Goal: Task Accomplishment & Management: Complete application form

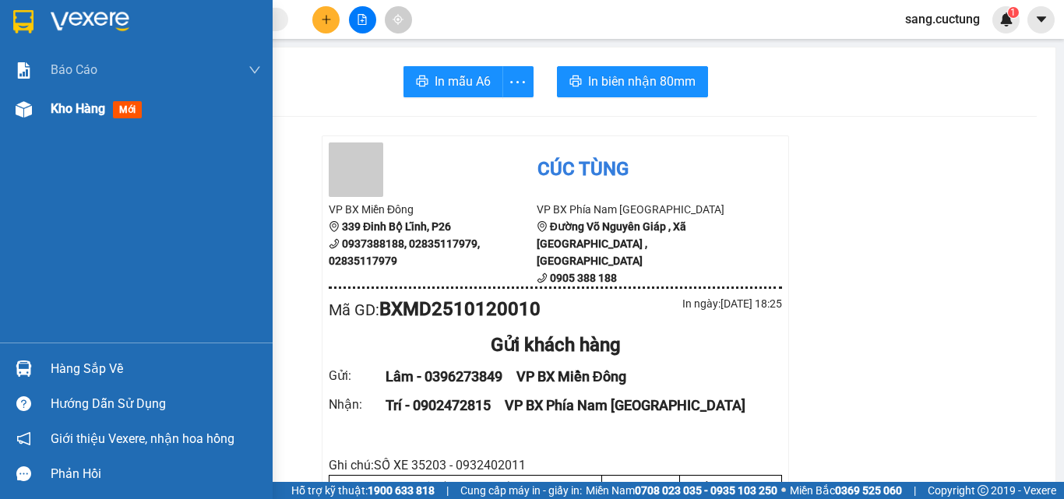
click at [43, 121] on div "Kho hàng mới" at bounding box center [136, 109] width 273 height 39
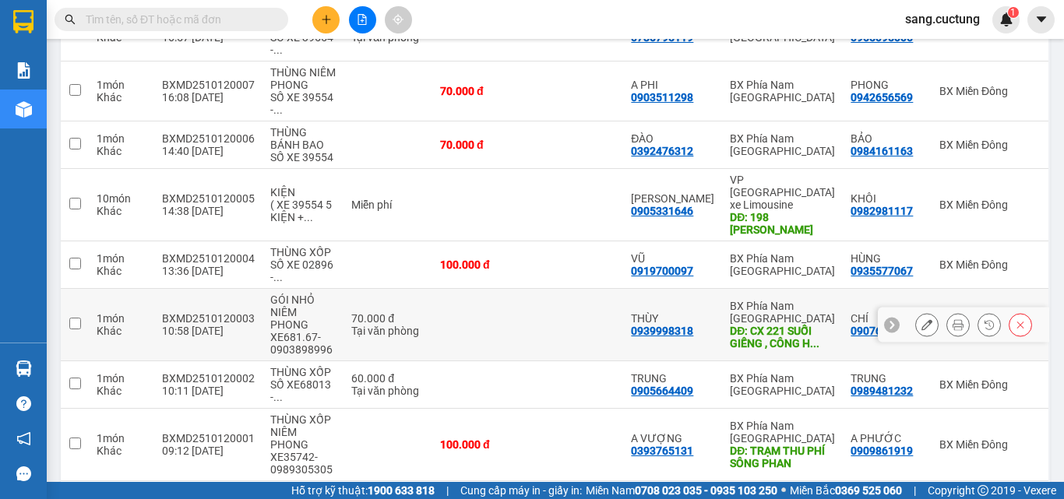
scroll to position [392, 0]
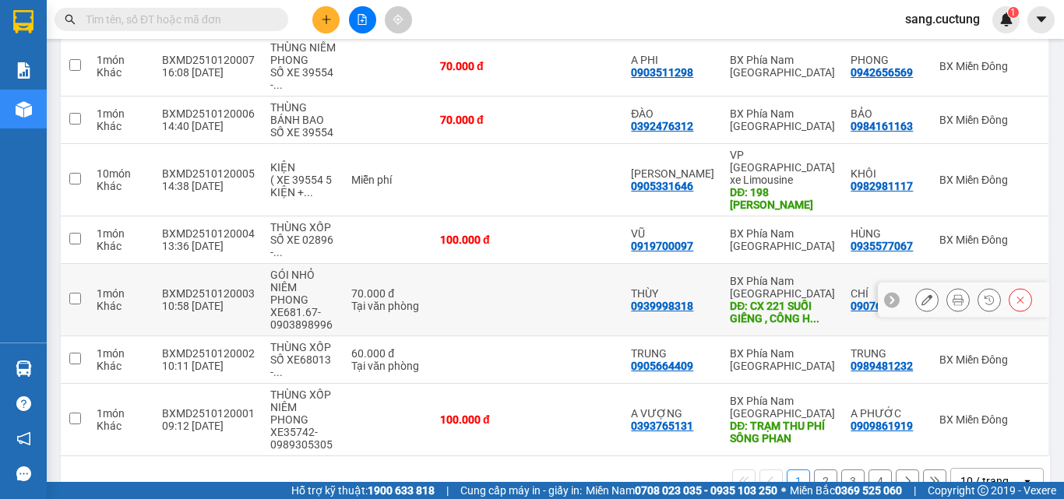
click at [953, 305] on icon at bounding box center [958, 299] width 11 height 11
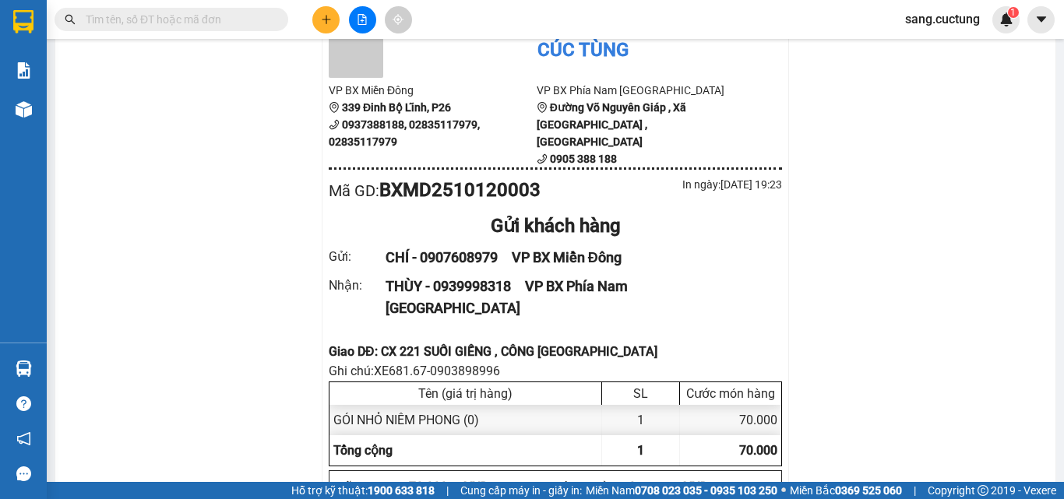
scroll to position [154, 0]
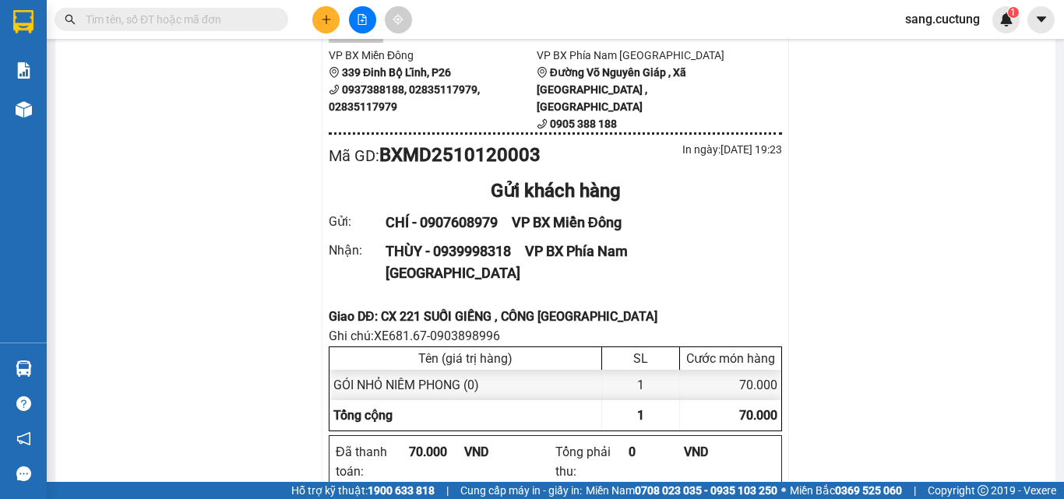
drag, startPoint x: 177, startPoint y: 269, endPoint x: 332, endPoint y: 148, distance: 196.5
click at [328, 29] on button at bounding box center [325, 19] width 27 height 27
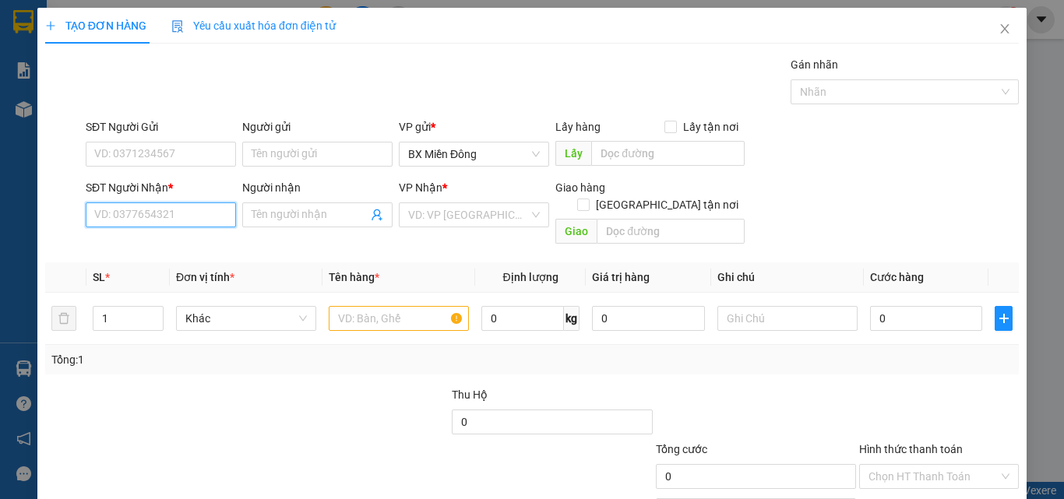
click at [125, 214] on input "SĐT Người Nhận *" at bounding box center [161, 215] width 150 height 25
click at [143, 238] on div "0357450850 - TRUNG" at bounding box center [159, 246] width 130 height 17
type input "0357450850"
type input "TRUNG"
type input "CAM RANH"
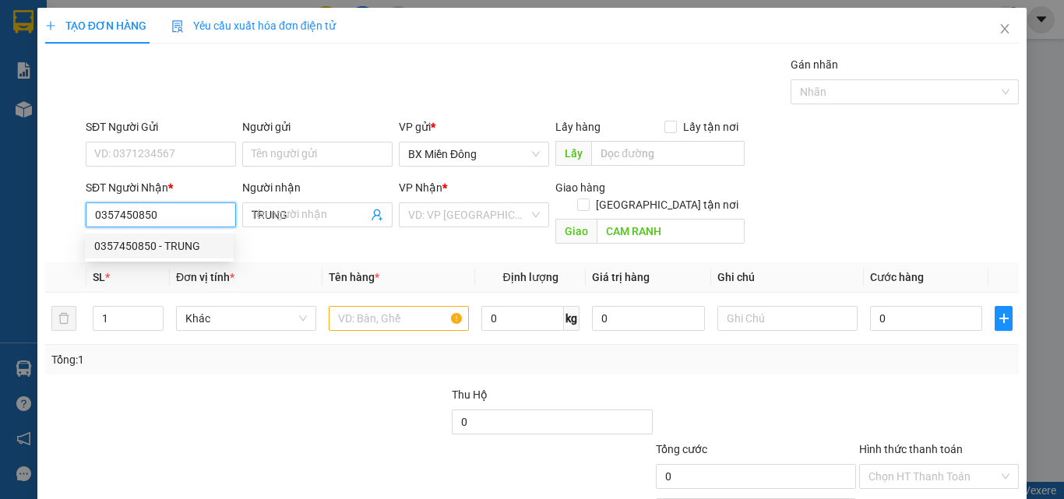
type input "70.000"
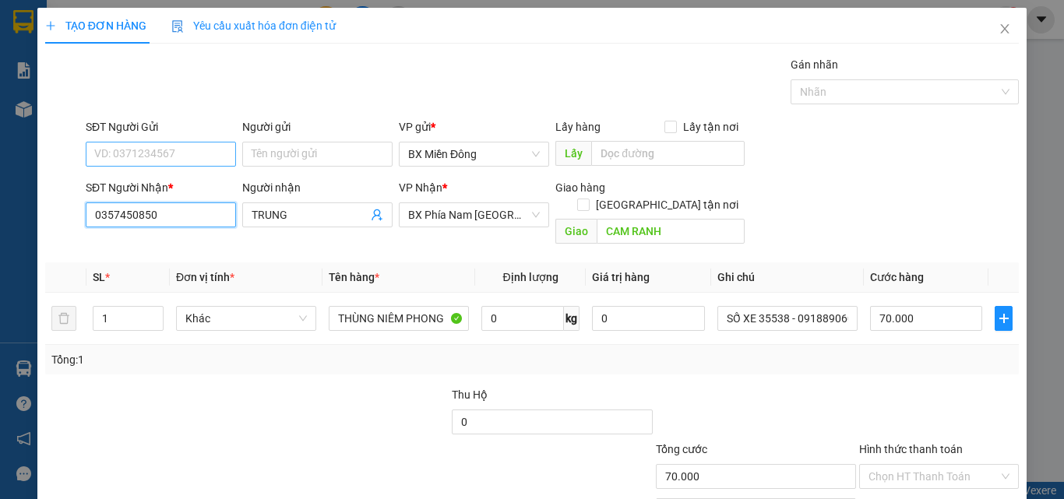
type input "0357450850"
click at [164, 142] on input "SĐT Người Gửi" at bounding box center [161, 154] width 150 height 25
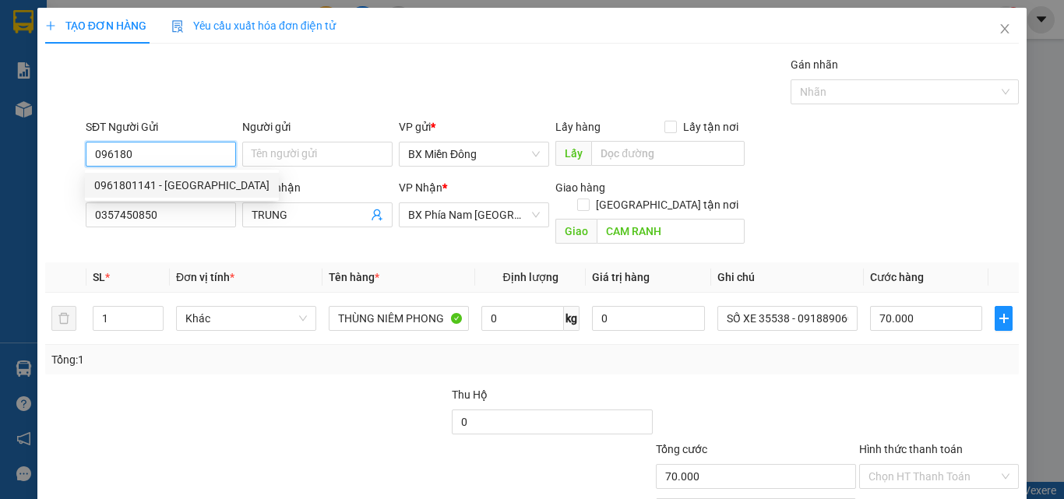
click at [136, 187] on div "0961801141 - [GEOGRAPHIC_DATA]" at bounding box center [181, 185] width 175 height 17
type input "0961801141"
type input "HÀ"
type input "150.000"
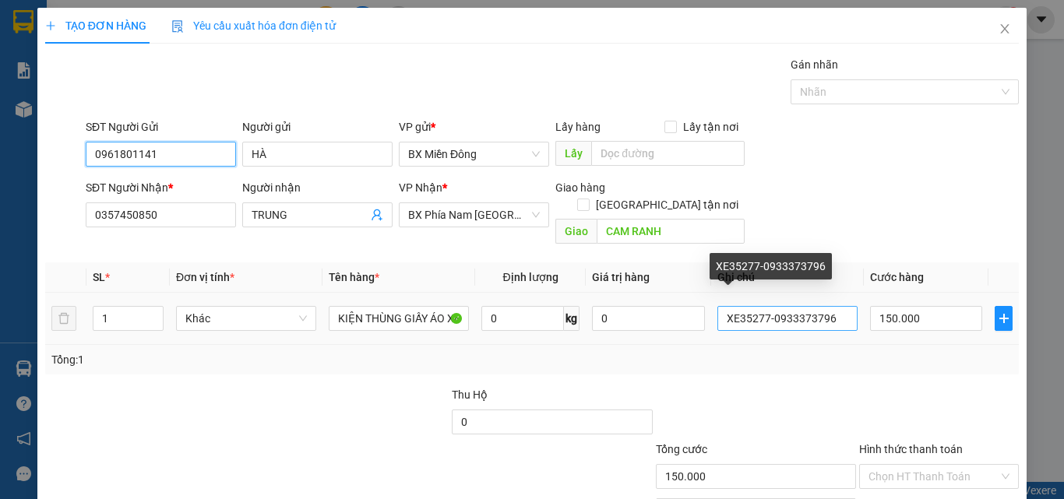
type input "0961801141"
click at [734, 306] on input "XE35277-0933373796" at bounding box center [788, 318] width 140 height 25
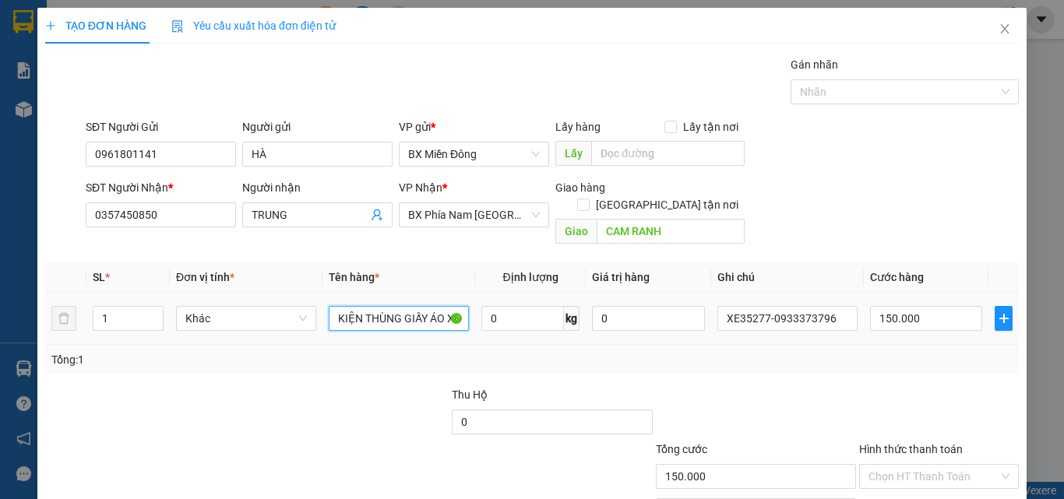
click at [418, 306] on input "KIỆN THÙNG GIẤY ÁO XE FUT" at bounding box center [399, 318] width 140 height 25
type input "h"
type input "HỘP NIÊM PHONG"
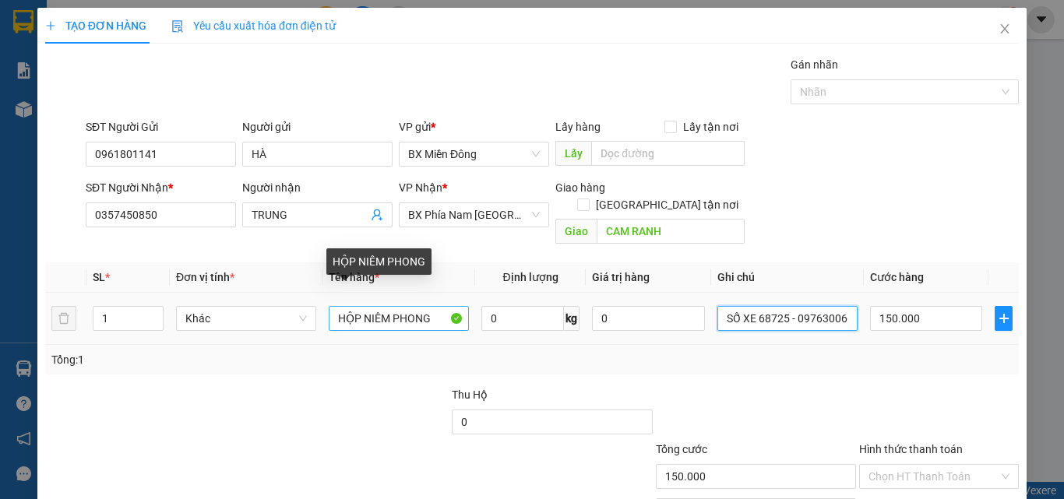
scroll to position [0, 10]
type input "SỐ XE 68725 - 0976300665"
type input "5"
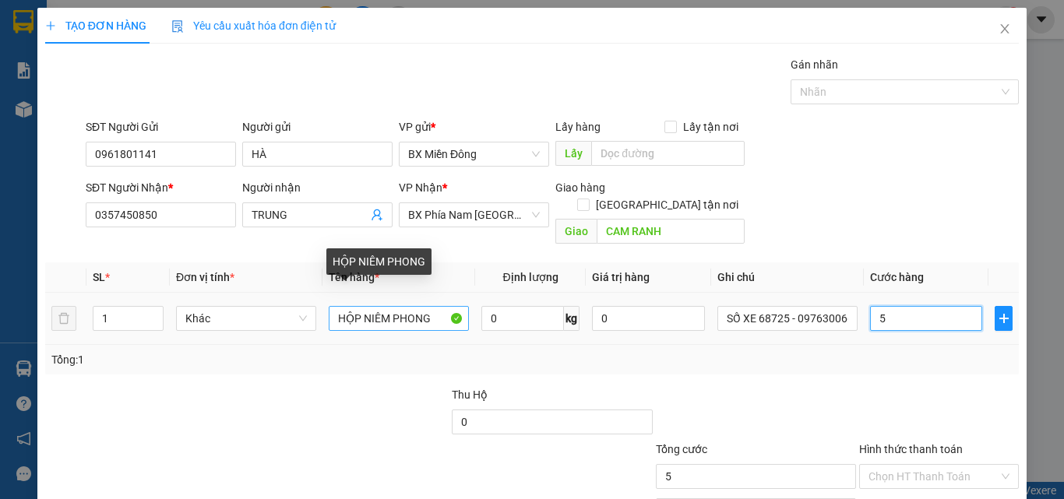
type input "50"
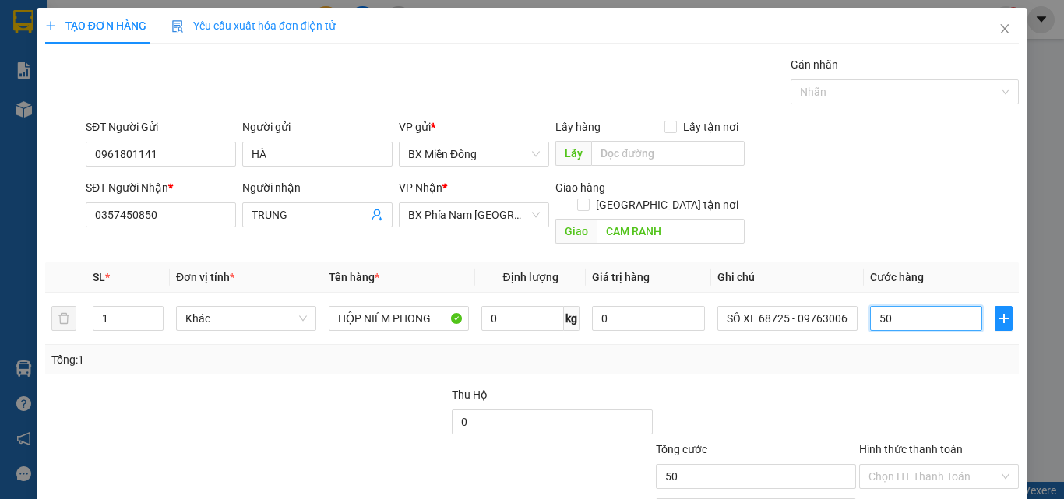
type input "50"
type input "50.000"
click at [882, 386] on div at bounding box center [939, 413] width 163 height 55
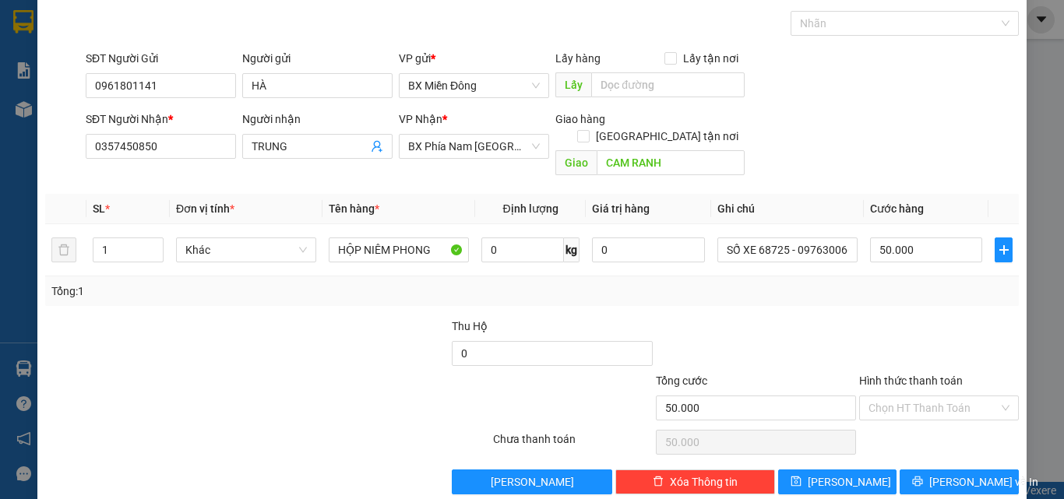
scroll to position [77, 0]
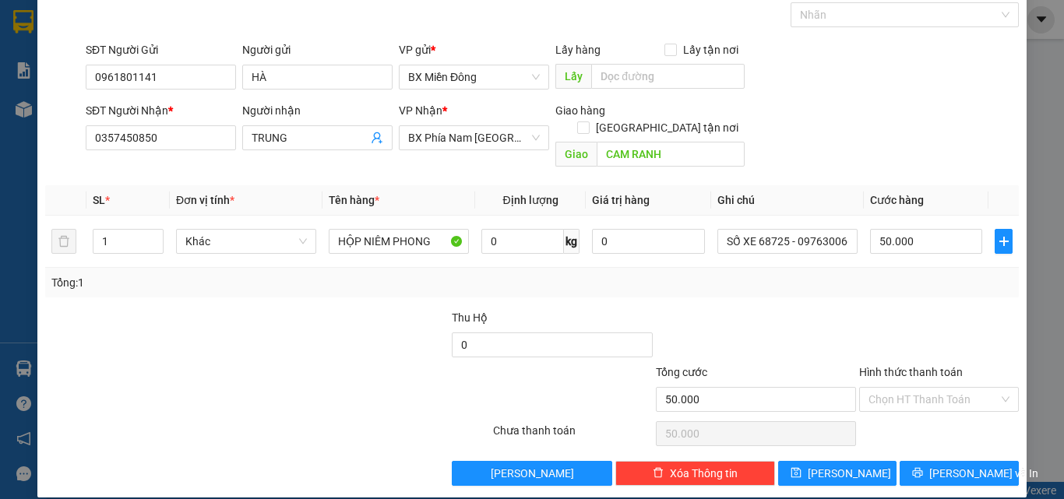
click at [909, 398] on div "Hình thức thanh toán Chọn HT Thanh Toán" at bounding box center [939, 391] width 160 height 55
click at [835, 329] on div at bounding box center [755, 336] width 203 height 55
click at [973, 465] on span "[PERSON_NAME] và In" at bounding box center [983, 473] width 109 height 17
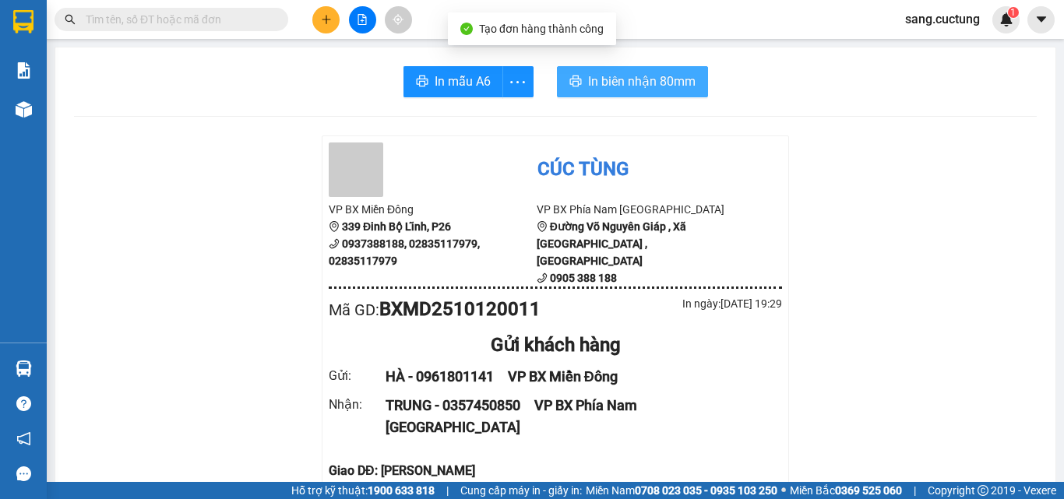
click at [622, 86] on span "In biên nhận 80mm" at bounding box center [642, 81] width 108 height 19
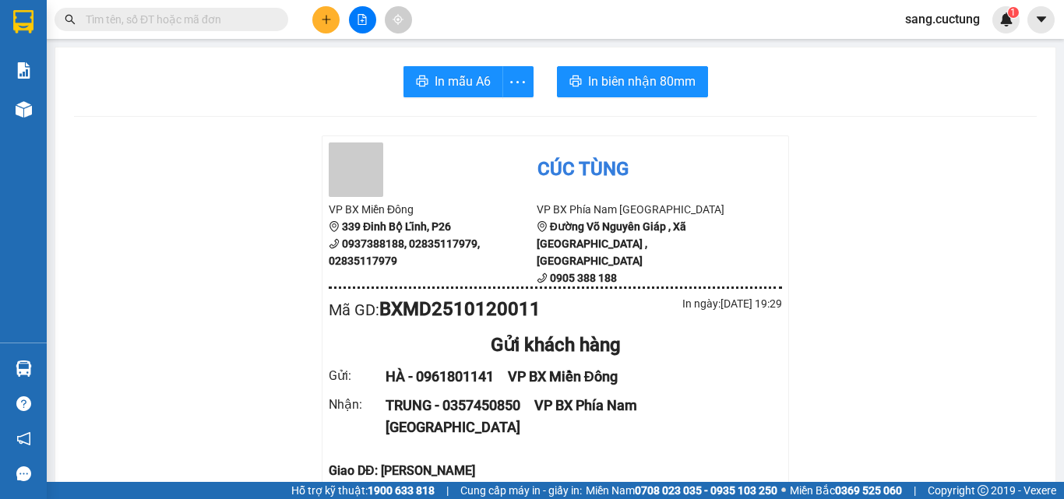
click at [323, 28] on button at bounding box center [325, 19] width 27 height 27
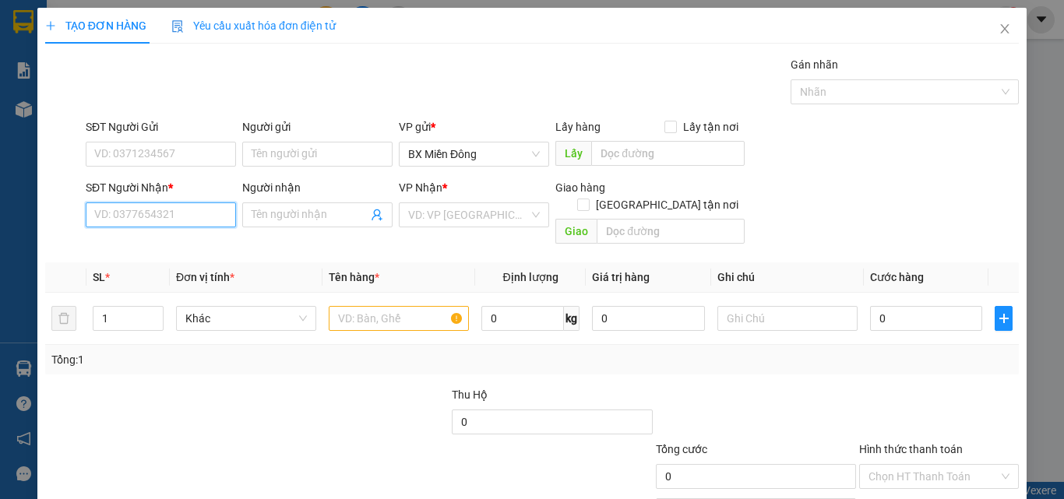
click at [126, 225] on input "SĐT Người Nhận *" at bounding box center [161, 215] width 150 height 25
type input "0374666207"
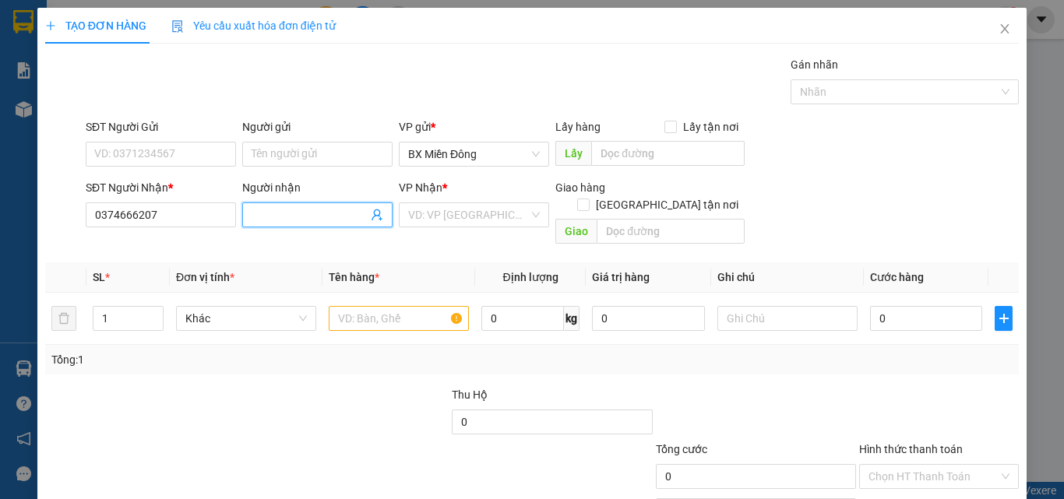
click at [280, 220] on input "Người nhận" at bounding box center [310, 214] width 116 height 17
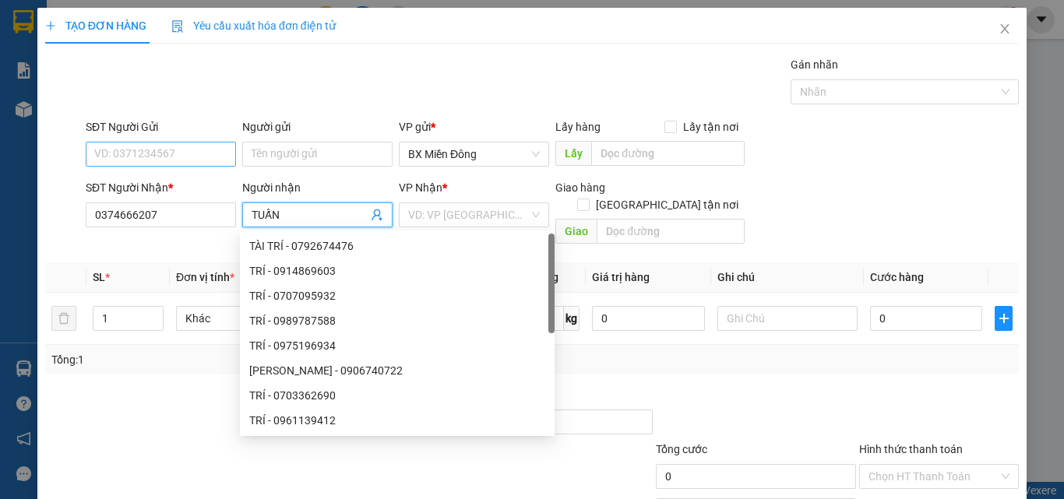
type input "TUẤN"
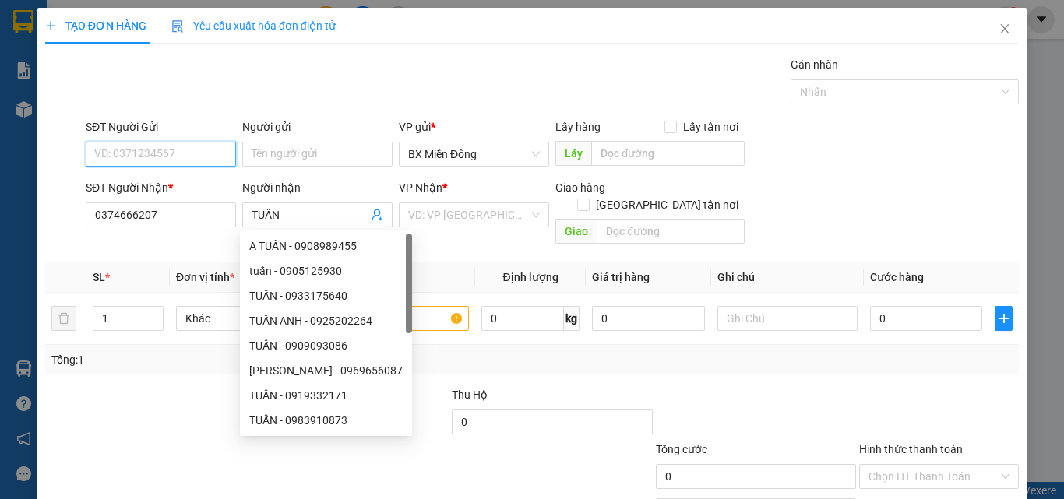
click at [136, 158] on input "SĐT Người Gửi" at bounding box center [161, 154] width 150 height 25
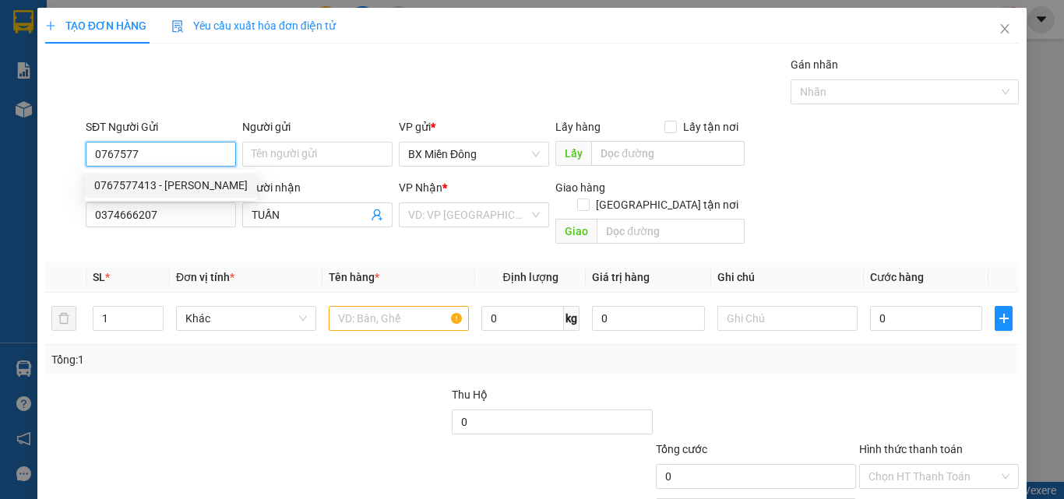
click at [132, 191] on div "0767577413 - [PERSON_NAME]" at bounding box center [170, 185] width 153 height 17
type input "0767577413"
type input "HOÀNG"
type input "100.000"
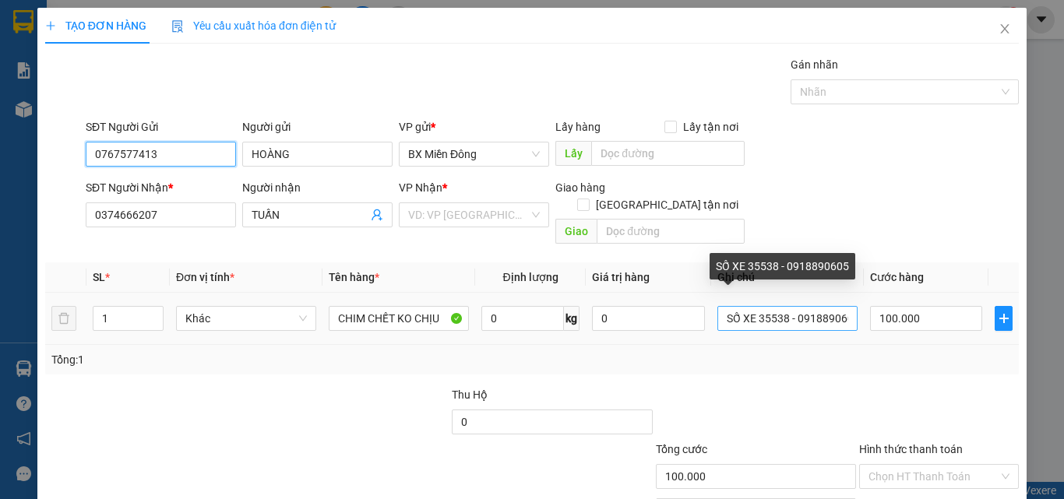
type input "0767577413"
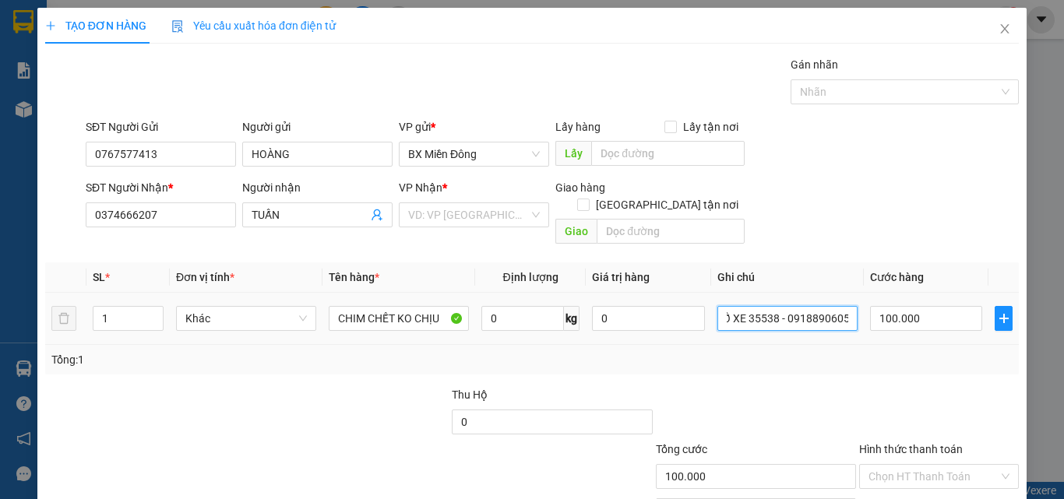
drag, startPoint x: 750, startPoint y: 301, endPoint x: 904, endPoint y: 325, distance: 155.2
click at [904, 325] on tr "1 Khác CHIM CHẾT KO CHỊU 0 kg 0 SỐ XE 35538 - 0918890605 100.000" at bounding box center [532, 319] width 974 height 52
type input "SỐ XE 68725 - 0976300665"
click at [1024, 413] on div "TẠO ĐƠN HÀNG Yêu cầu xuất hóa đơn điện tử Transit Pickup Surcharge Ids Transit …" at bounding box center [532, 249] width 1064 height 499
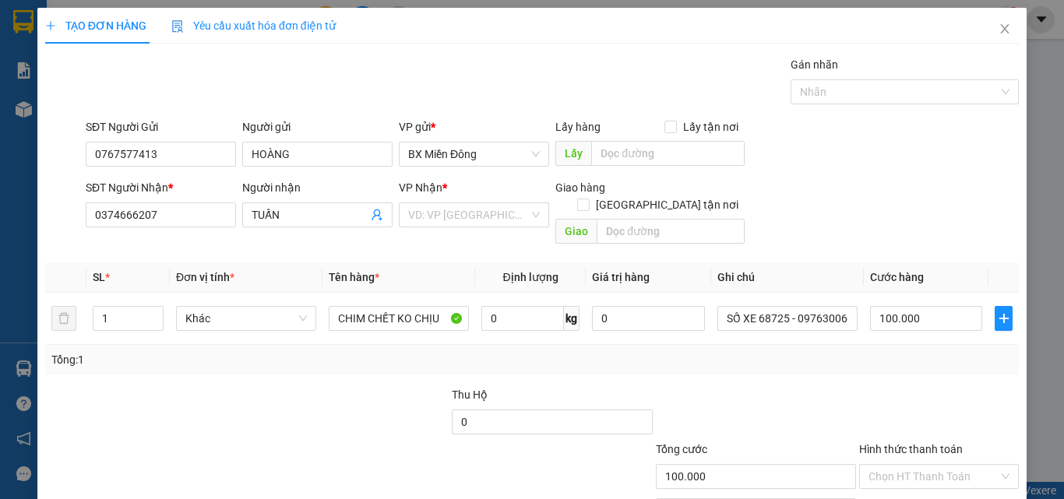
click at [895, 351] on div "Tổng: 1" at bounding box center [531, 359] width 961 height 17
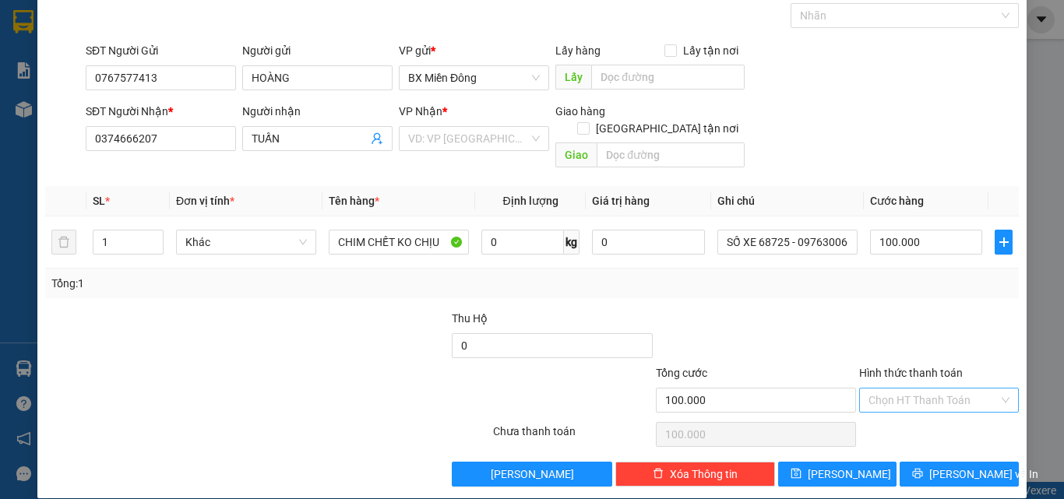
scroll to position [77, 0]
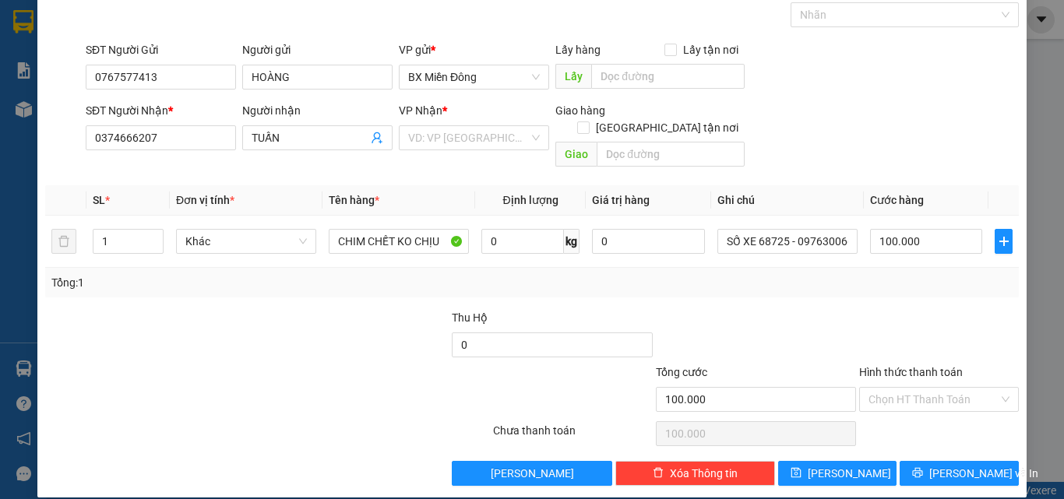
click at [508, 124] on div "VP Nhận *" at bounding box center [474, 113] width 150 height 23
click at [496, 139] on input "search" at bounding box center [468, 137] width 121 height 23
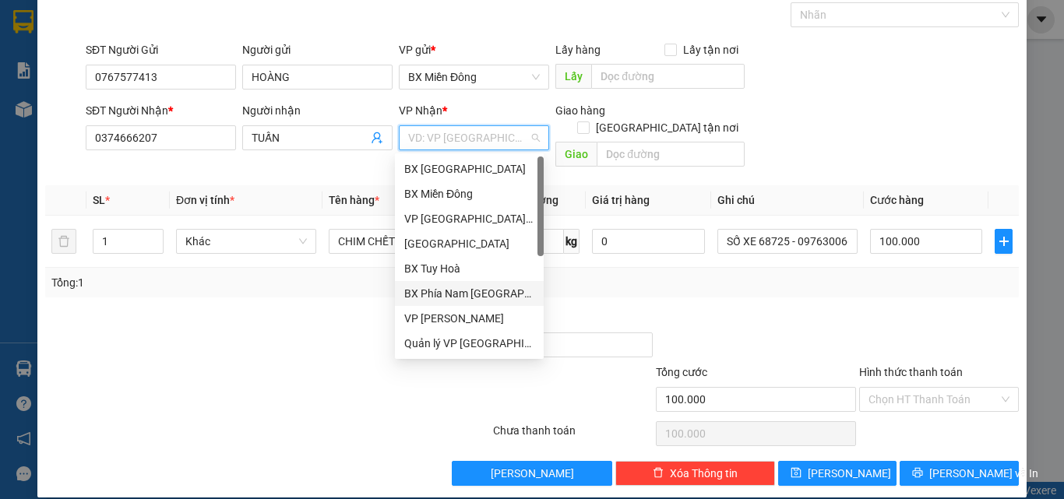
click at [452, 293] on div "BX Phía Nam [GEOGRAPHIC_DATA]" at bounding box center [469, 293] width 130 height 17
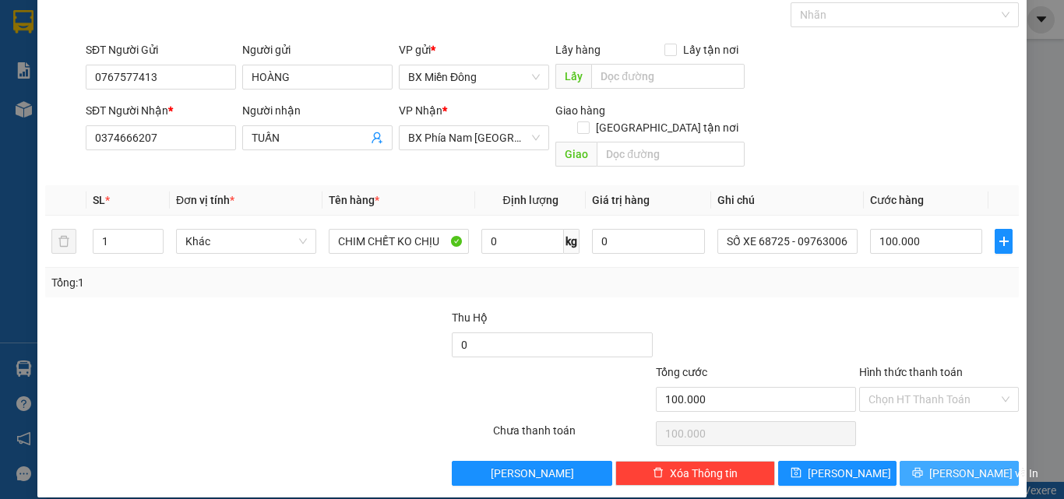
click at [940, 465] on span "[PERSON_NAME] và In" at bounding box center [983, 473] width 109 height 17
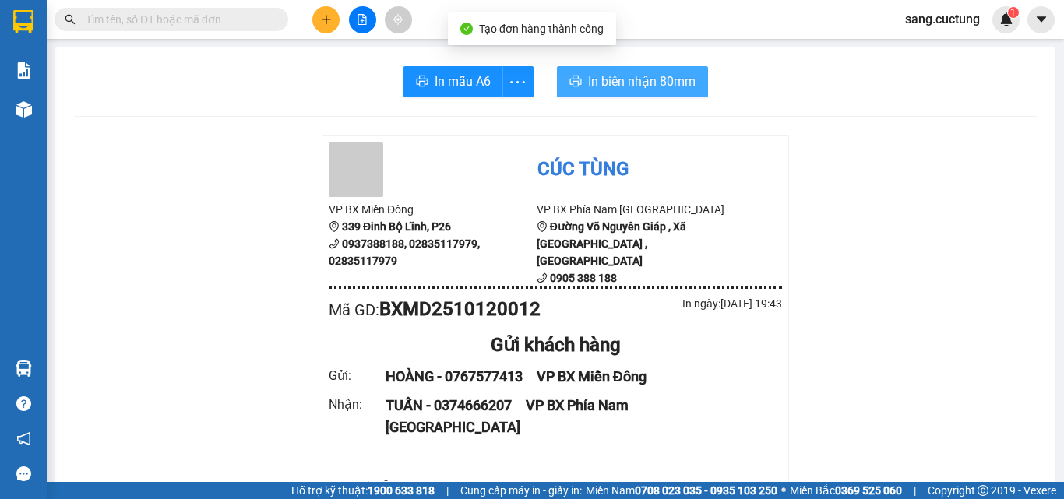
click at [619, 83] on span "In biên nhận 80mm" at bounding box center [642, 81] width 108 height 19
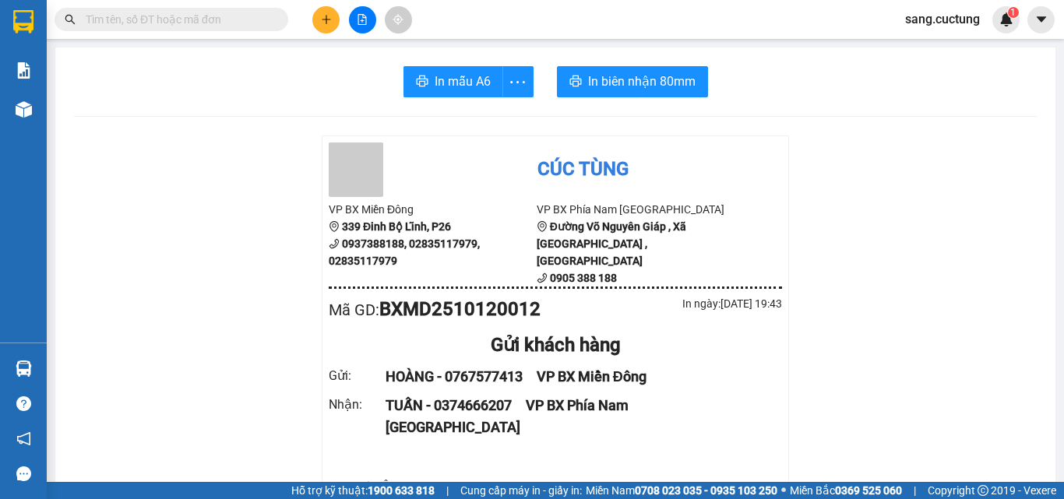
click at [323, 17] on icon "plus" at bounding box center [326, 19] width 11 height 11
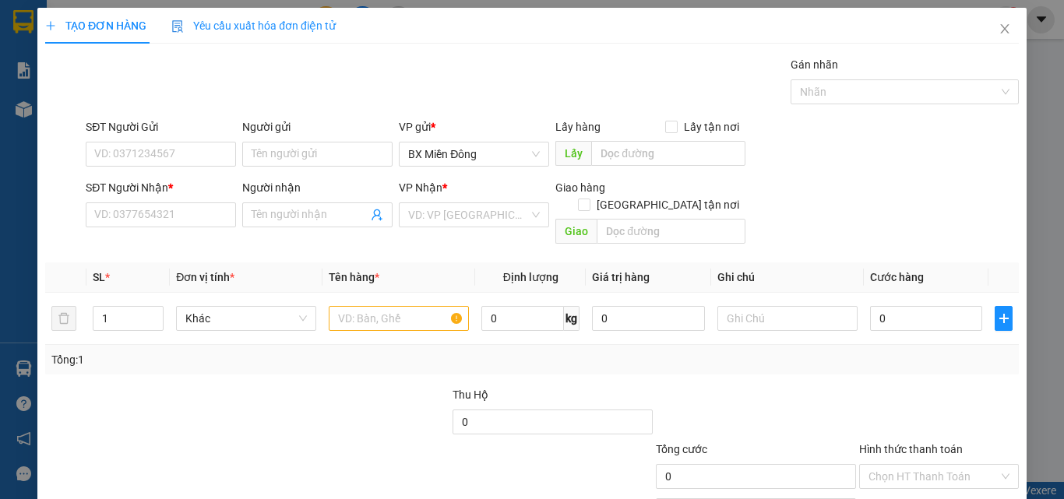
click at [153, 151] on div "TẠO ĐƠN HÀNG Yêu cầu xuất hóa đơn điện tử Transit Pickup Surcharge Ids Transit …" at bounding box center [532, 249] width 1064 height 499
click at [983, 27] on span "Close" at bounding box center [1005, 30] width 44 height 44
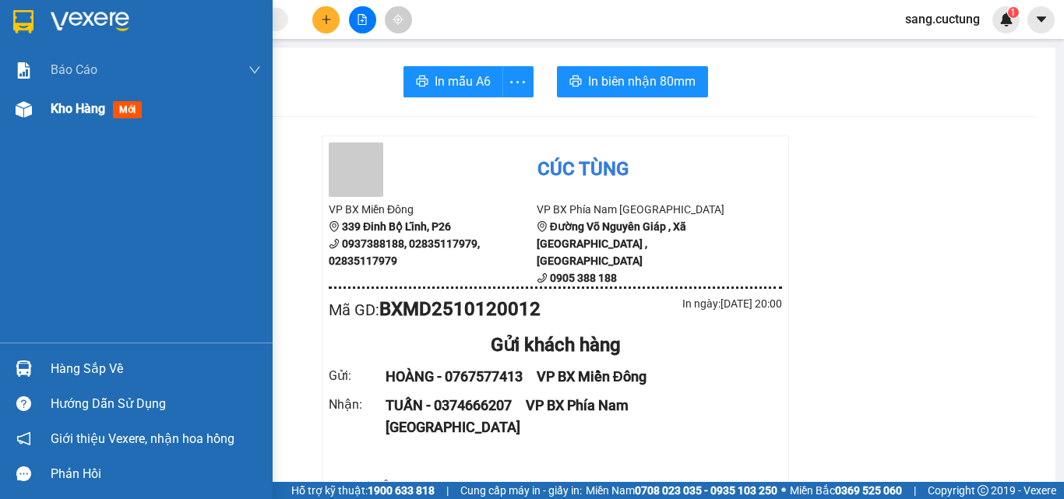
click at [36, 118] on div at bounding box center [23, 109] width 27 height 27
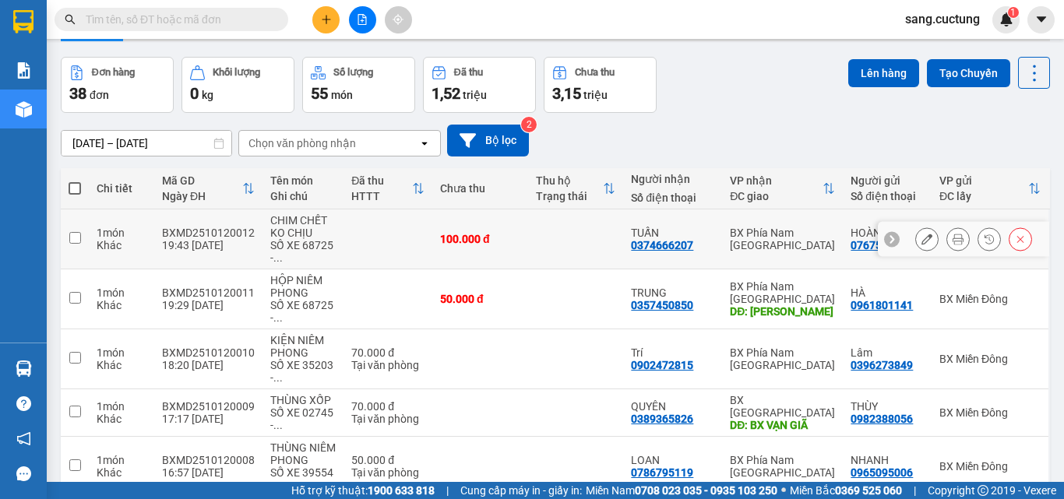
scroll to position [78, 0]
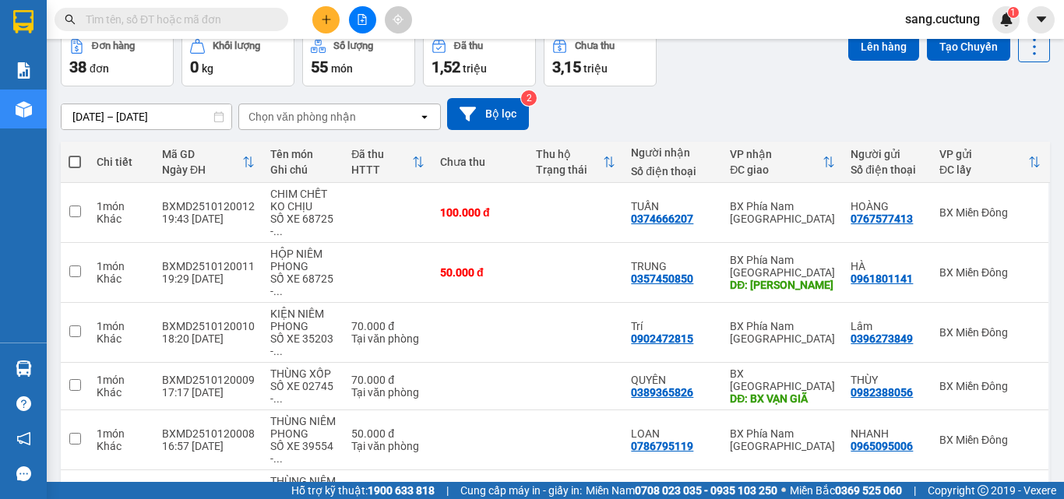
click at [950, 109] on div "[DATE] – [DATE] Press the down arrow key to interact with the calendar and sele…" at bounding box center [555, 114] width 989 height 32
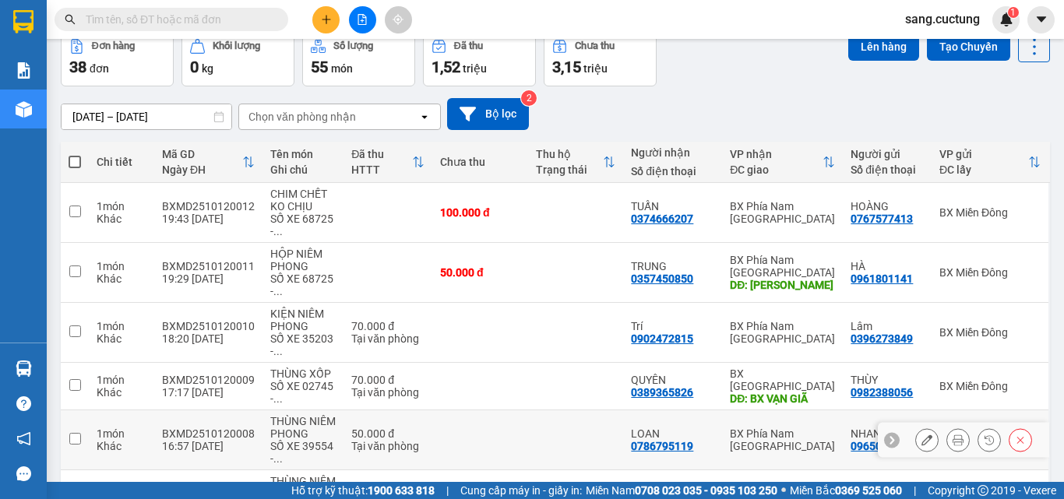
click at [337, 458] on td "THÙNG NIÊM PHONG SỐ XE 39554 - ..." at bounding box center [303, 441] width 81 height 60
checkbox input "true"
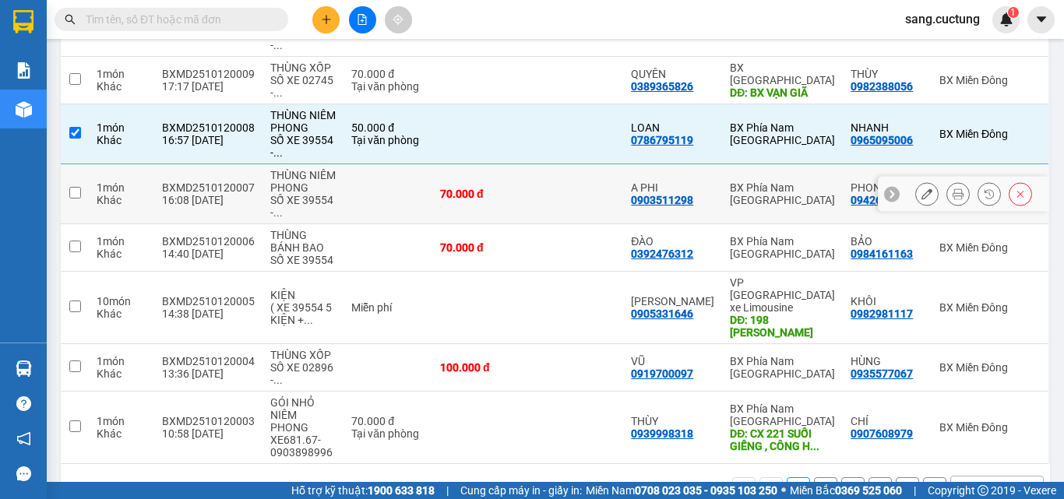
scroll to position [390, 0]
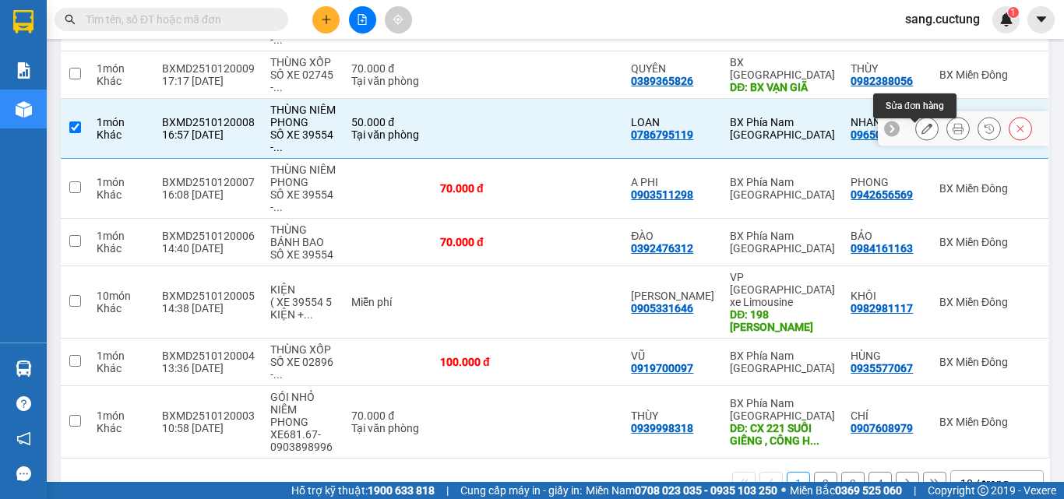
click at [936, 136] on div at bounding box center [973, 128] width 117 height 23
click at [947, 136] on button at bounding box center [958, 128] width 22 height 27
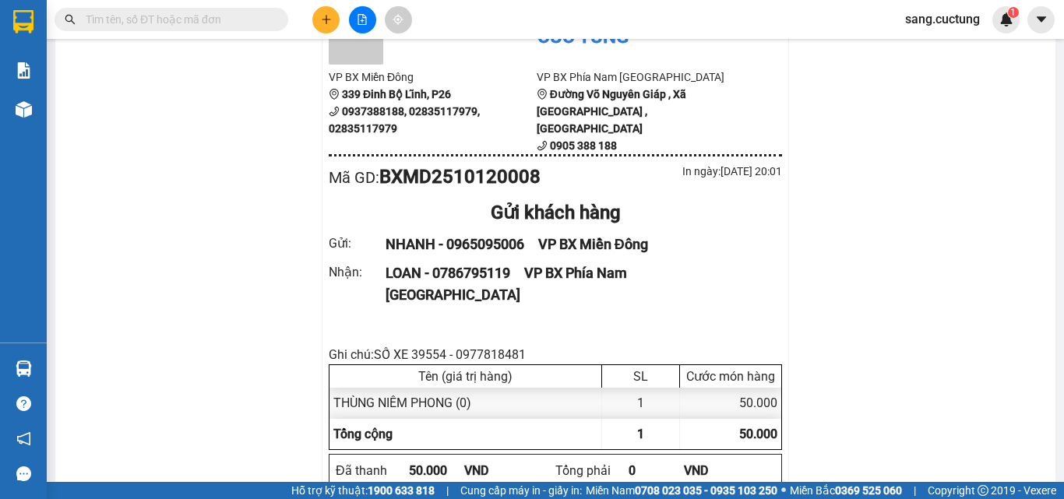
scroll to position [149, 0]
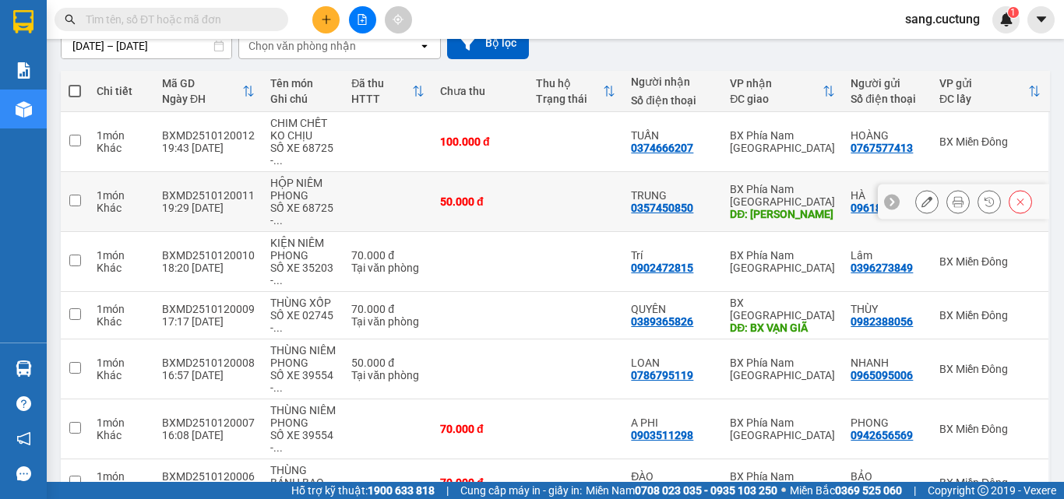
scroll to position [305, 0]
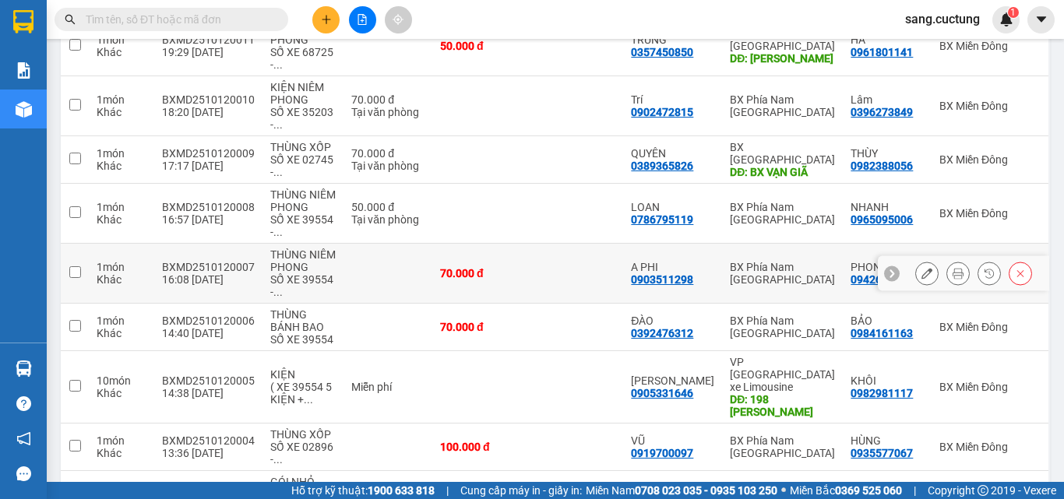
click at [953, 279] on icon at bounding box center [958, 273] width 11 height 11
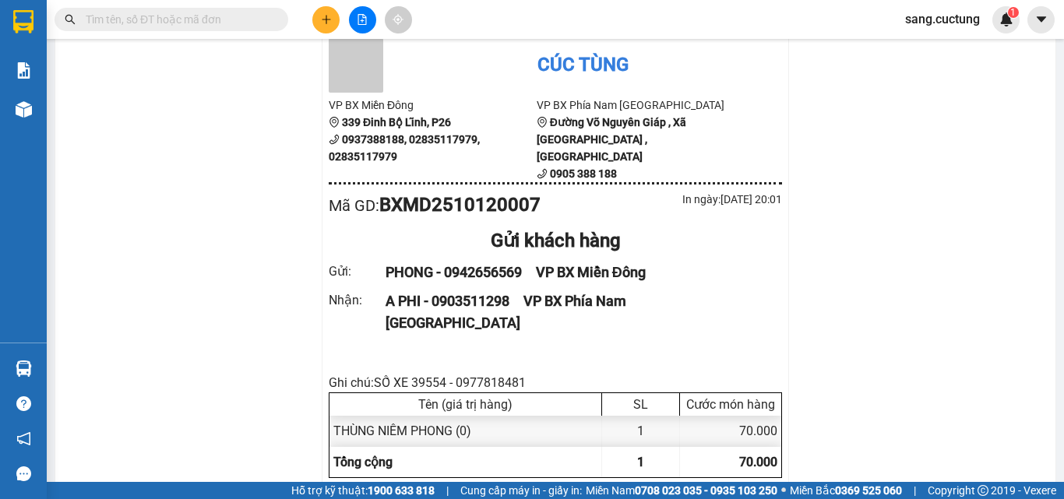
scroll to position [200, 0]
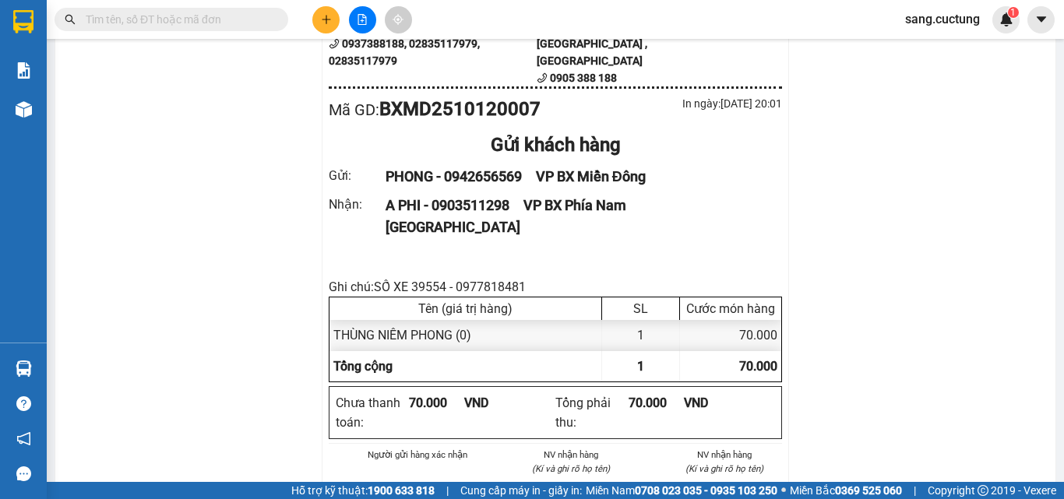
drag, startPoint x: 264, startPoint y: 253, endPoint x: 336, endPoint y: 135, distance: 138.4
